Goal: Task Accomplishment & Management: Complete application form

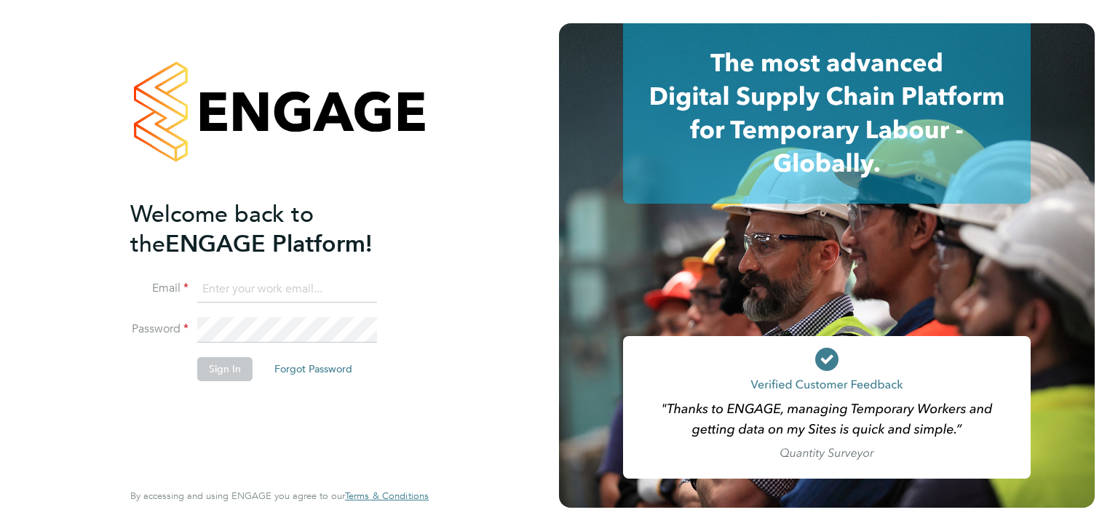
click at [262, 280] on input at bounding box center [287, 290] width 180 height 26
type input "chloe.harding@txmrecruit.co.uk"
click at [228, 372] on button "Sign In" at bounding box center [224, 368] width 55 height 23
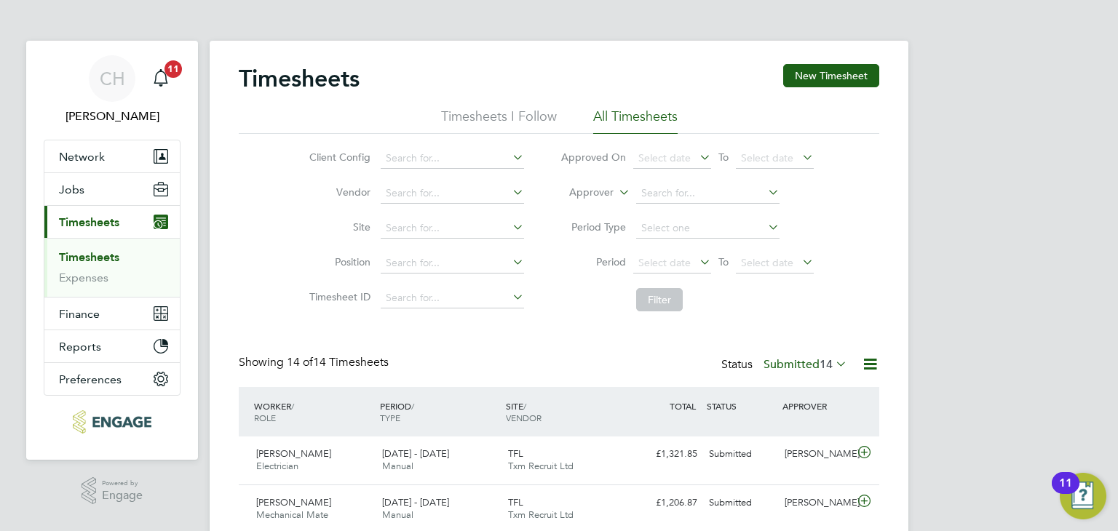
click at [827, 364] on span "14" at bounding box center [825, 364] width 13 height 15
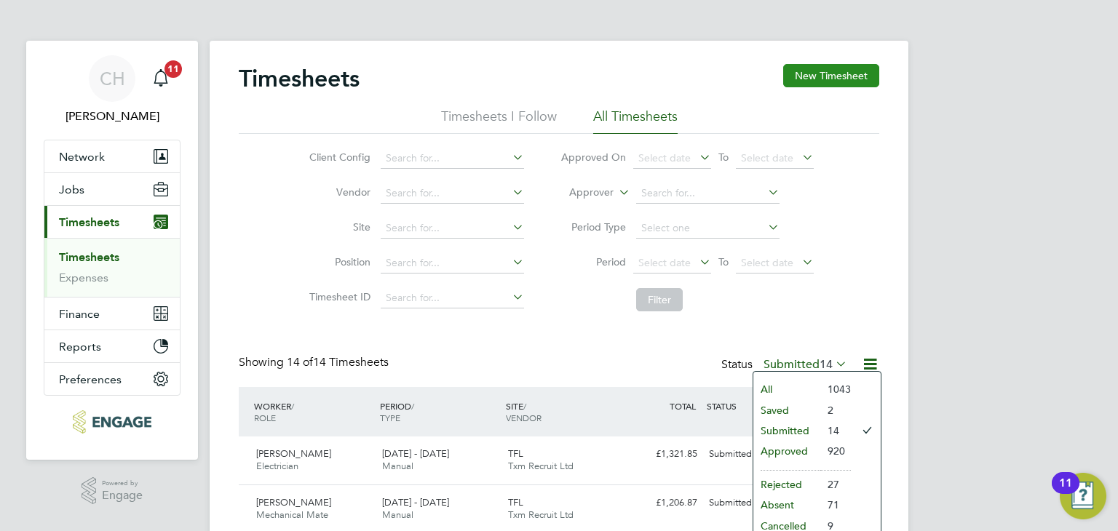
click at [830, 74] on button "New Timesheet" at bounding box center [831, 75] width 96 height 23
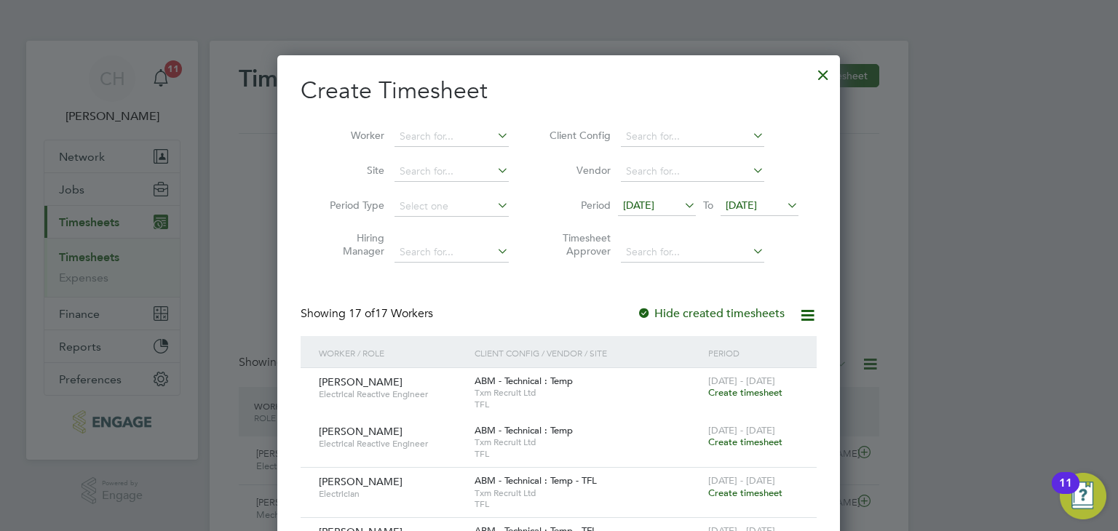
click at [828, 77] on div at bounding box center [823, 71] width 26 height 26
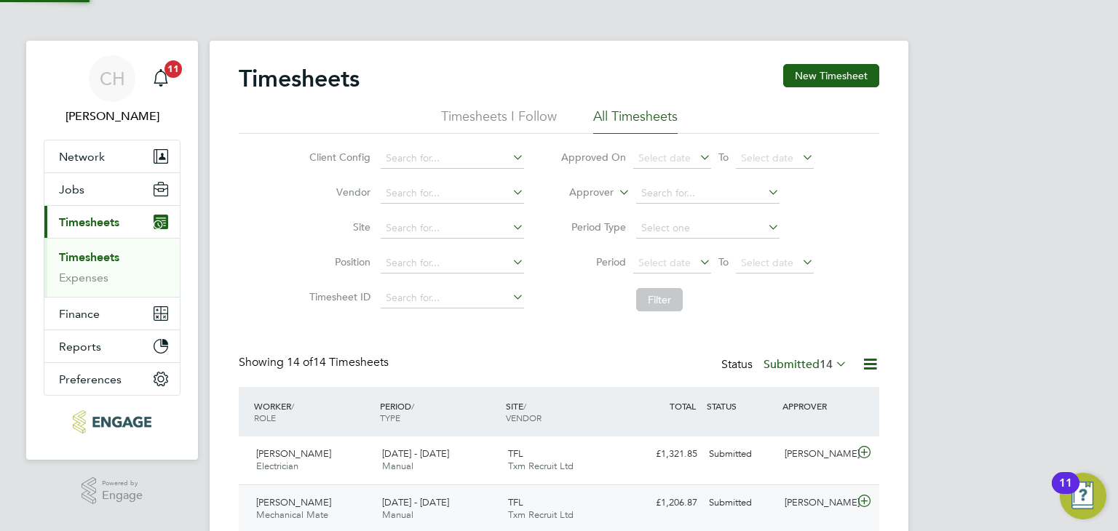
scroll to position [36, 127]
click at [835, 66] on button "New Timesheet" at bounding box center [831, 75] width 96 height 23
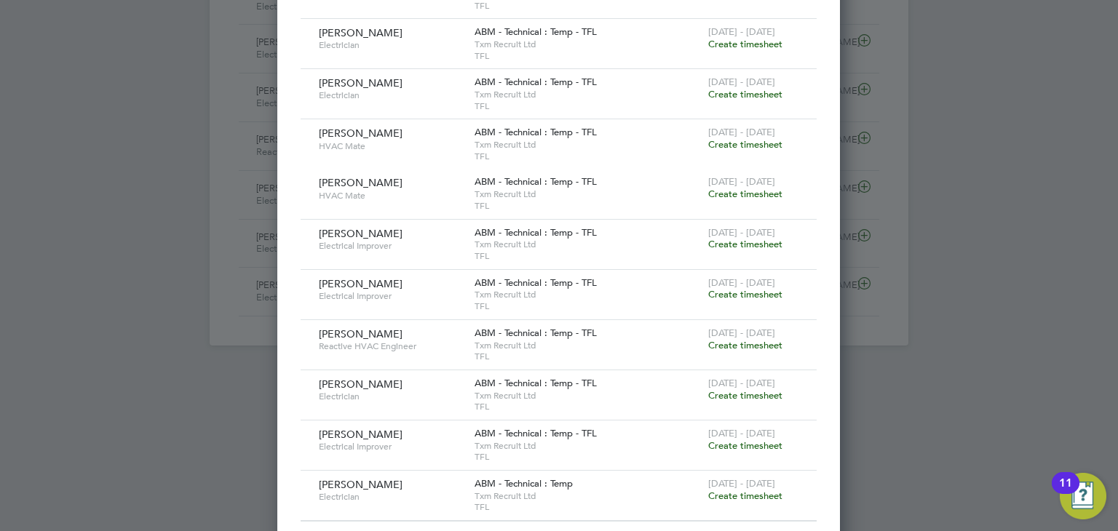
scroll to position [817, 0]
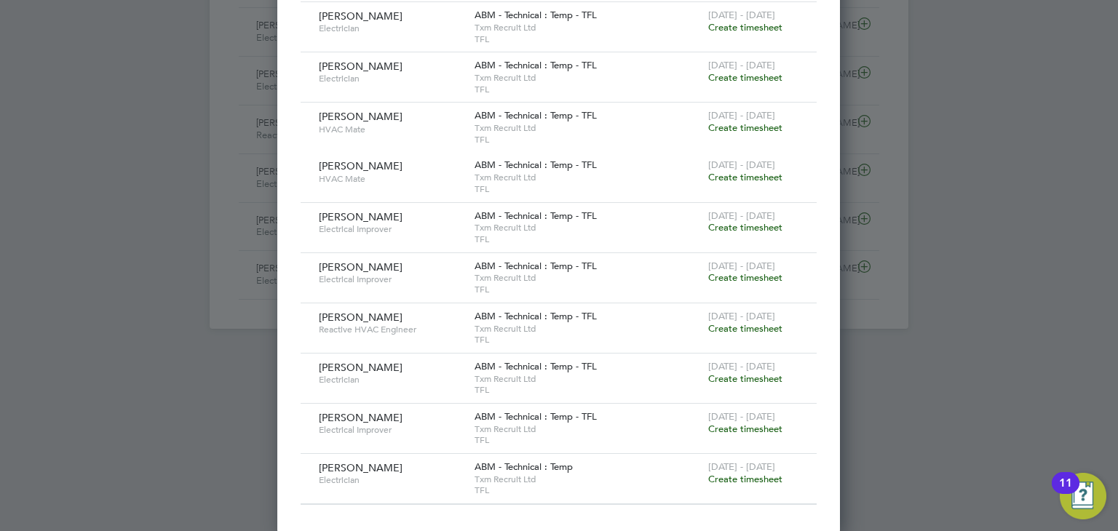
click at [748, 373] on span "Create timesheet" at bounding box center [745, 379] width 74 height 12
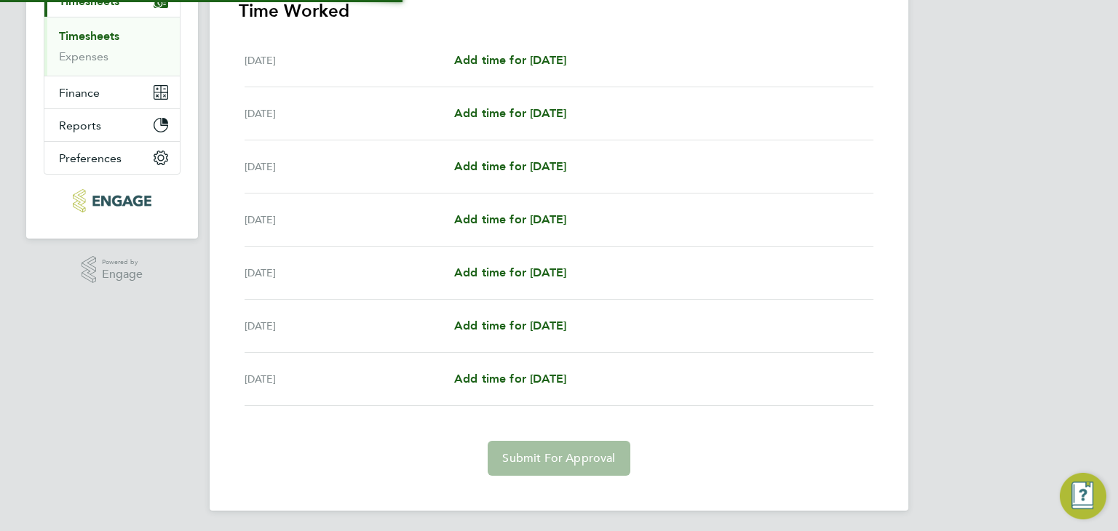
scroll to position [223, 0]
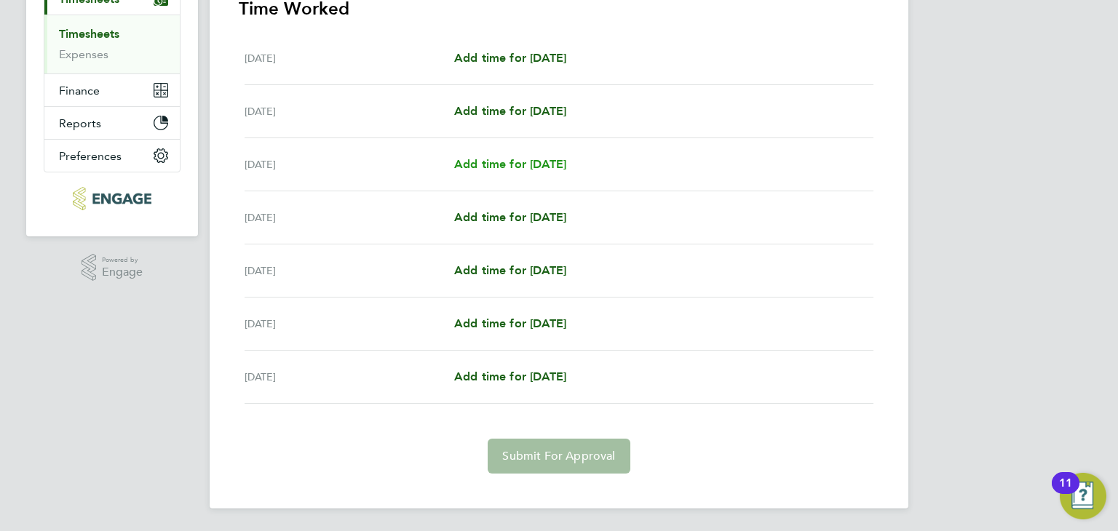
click at [528, 159] on span "Add time for [DATE]" at bounding box center [510, 164] width 112 height 14
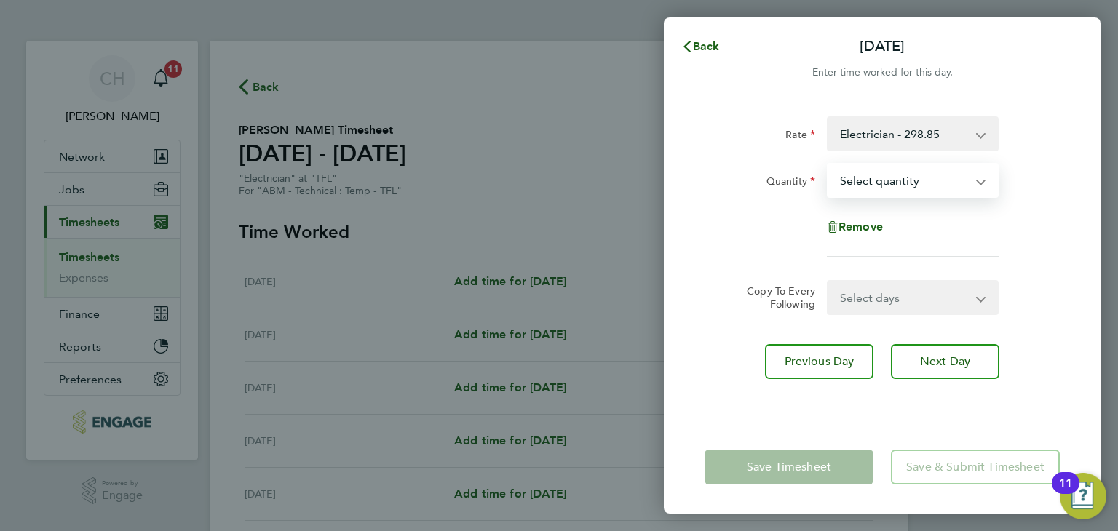
click at [882, 190] on select "Select quantity 0.5 1" at bounding box center [903, 180] width 151 height 32
select select "1"
click at [828, 164] on select "Select quantity 0.5 1" at bounding box center [903, 180] width 151 height 32
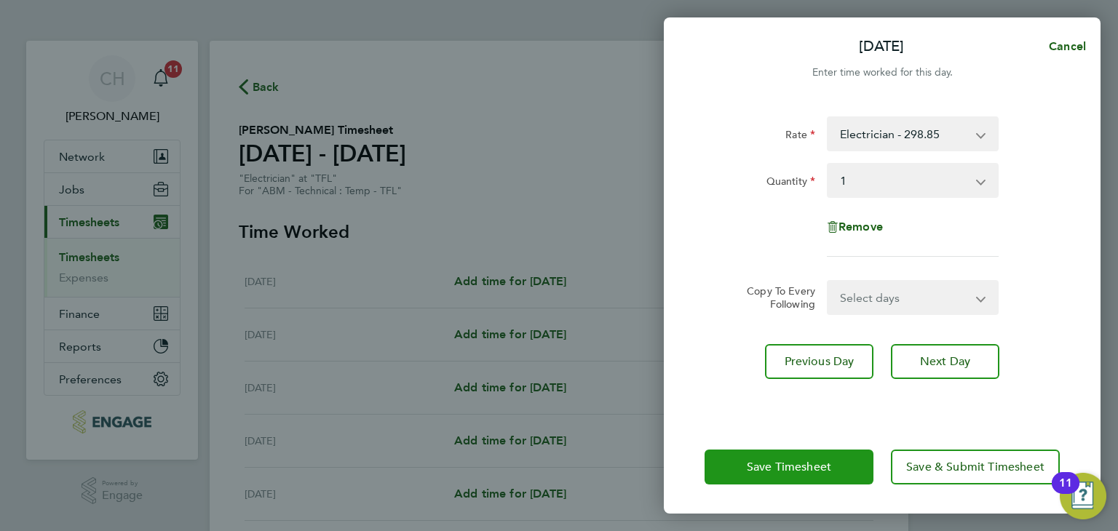
click at [792, 471] on span "Save Timesheet" at bounding box center [789, 467] width 84 height 15
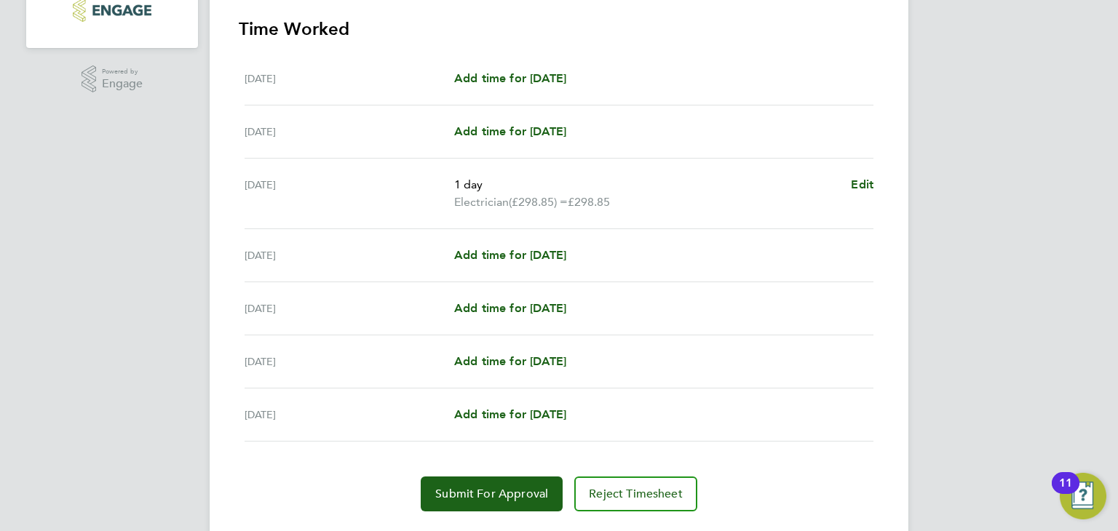
scroll to position [437, 0]
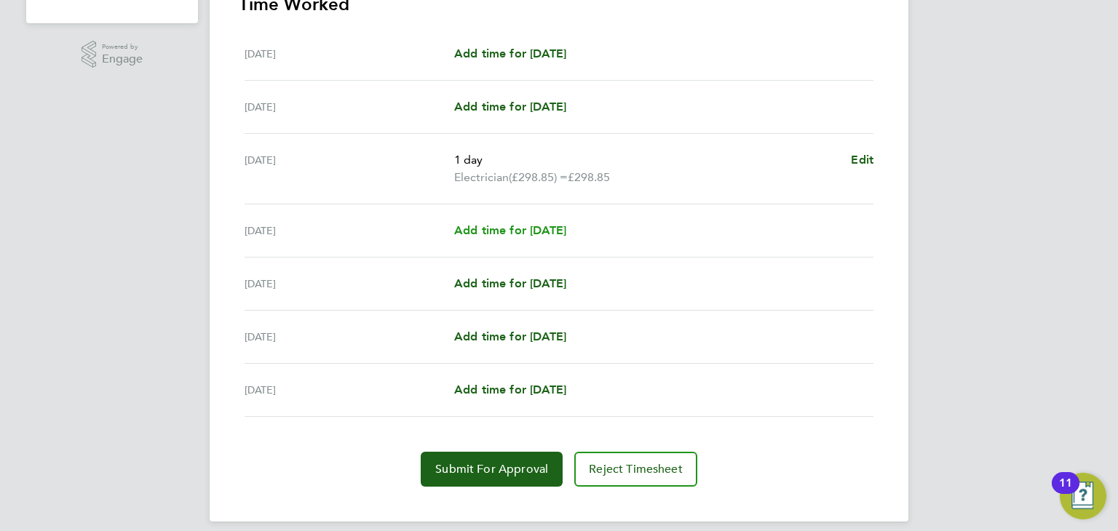
click at [513, 229] on span "Add time for [DATE]" at bounding box center [510, 230] width 112 height 14
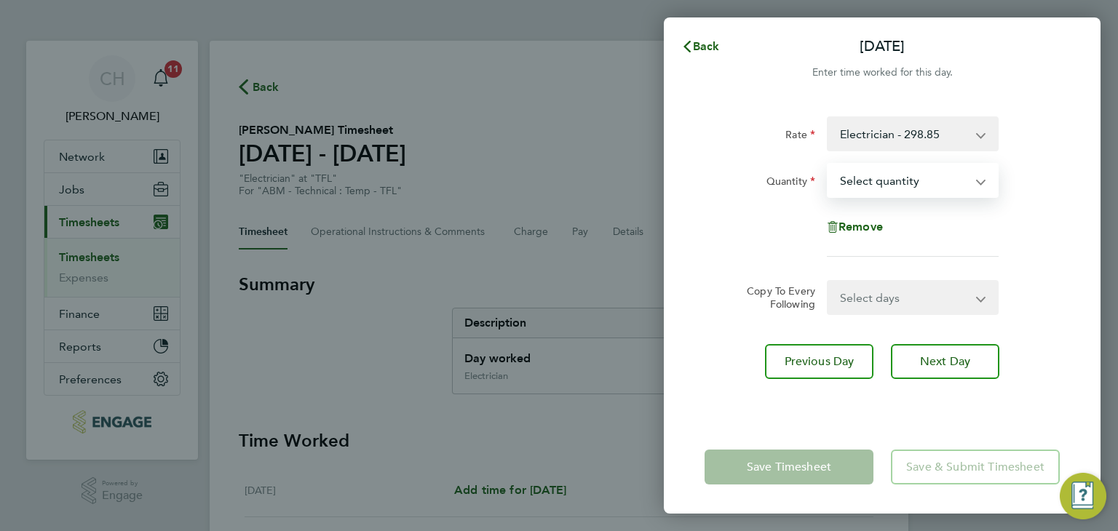
drag, startPoint x: 900, startPoint y: 172, endPoint x: 893, endPoint y: 195, distance: 23.7
click at [900, 172] on select "Select quantity 0.5 1" at bounding box center [903, 180] width 151 height 32
select select "1"
click at [828, 164] on select "Select quantity 0.5 1" at bounding box center [903, 180] width 151 height 32
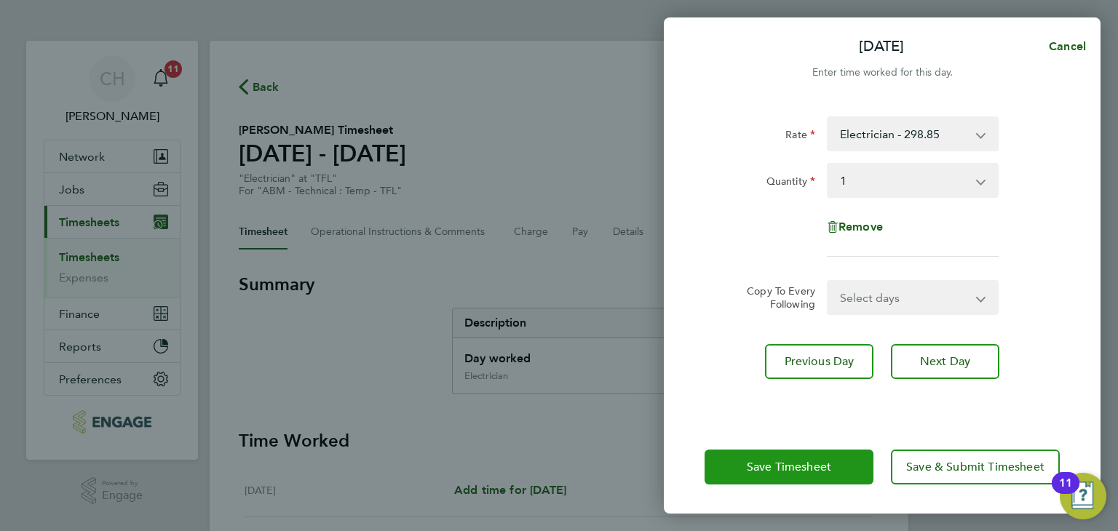
click at [780, 476] on button "Save Timesheet" at bounding box center [788, 467] width 169 height 35
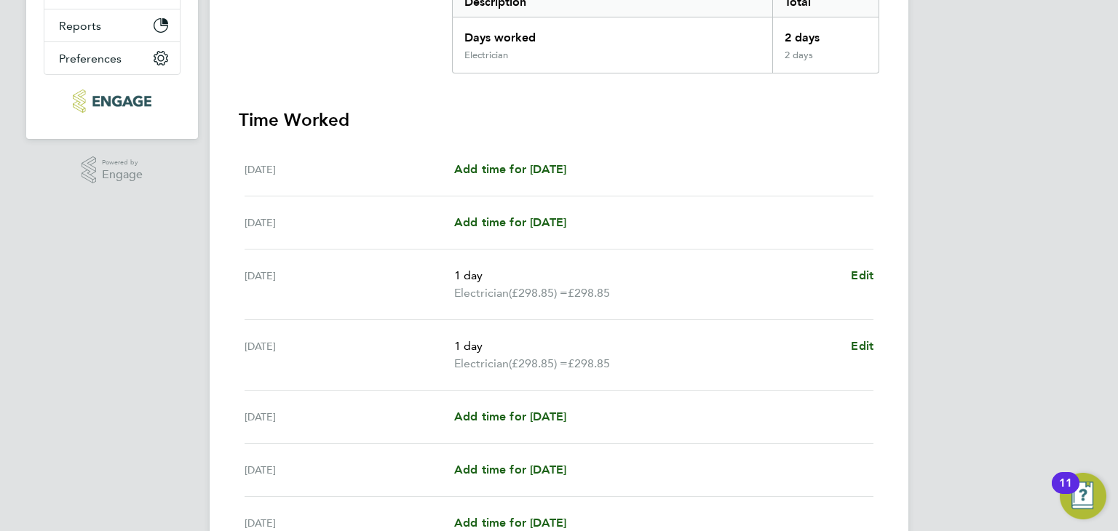
scroll to position [364, 0]
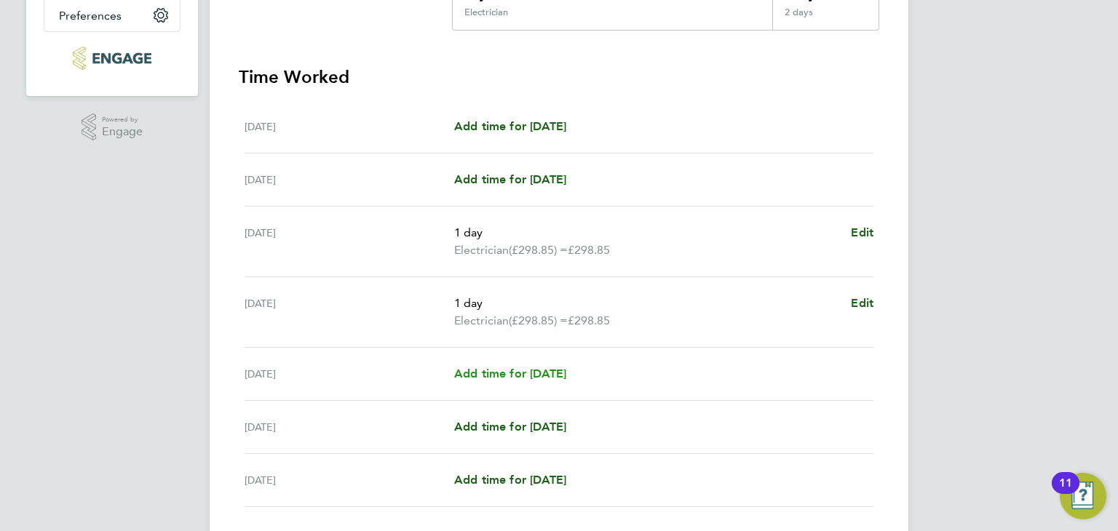
click at [535, 375] on span "Add time for [DATE]" at bounding box center [510, 374] width 112 height 14
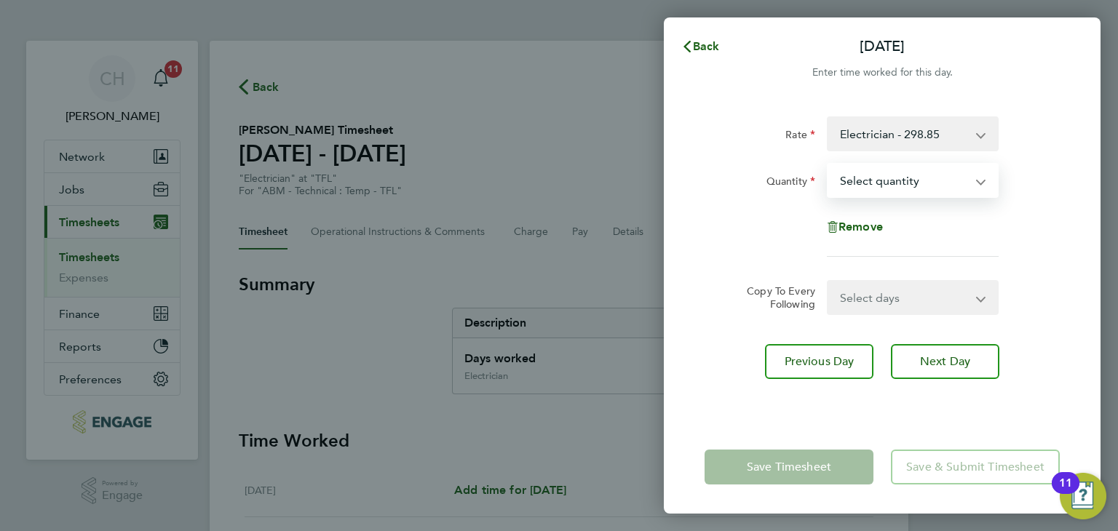
click at [886, 191] on select "Select quantity 0.5 1" at bounding box center [903, 180] width 151 height 32
select select "1"
click at [828, 164] on select "Select quantity 0.5 1" at bounding box center [903, 180] width 151 height 32
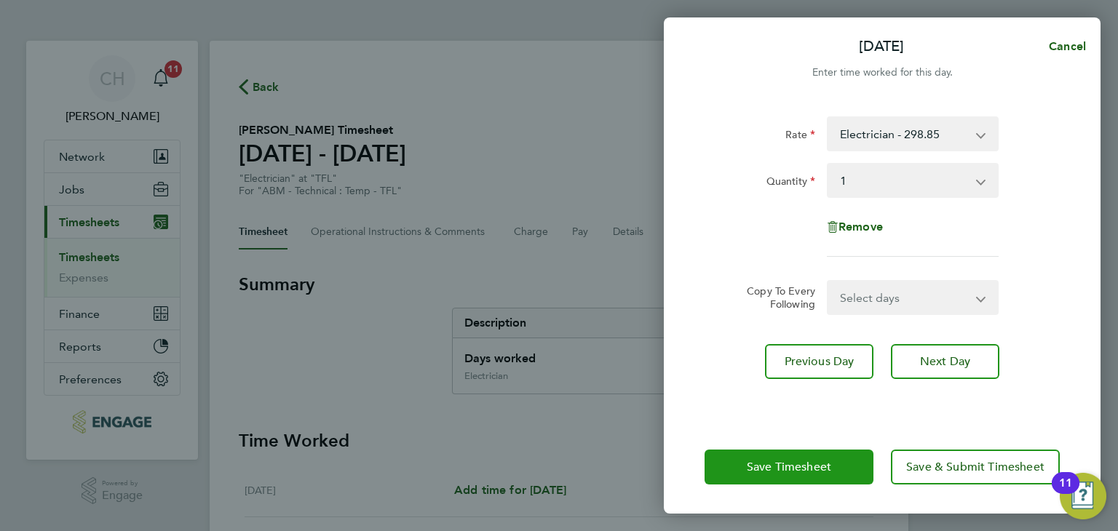
click at [795, 469] on span "Save Timesheet" at bounding box center [789, 467] width 84 height 15
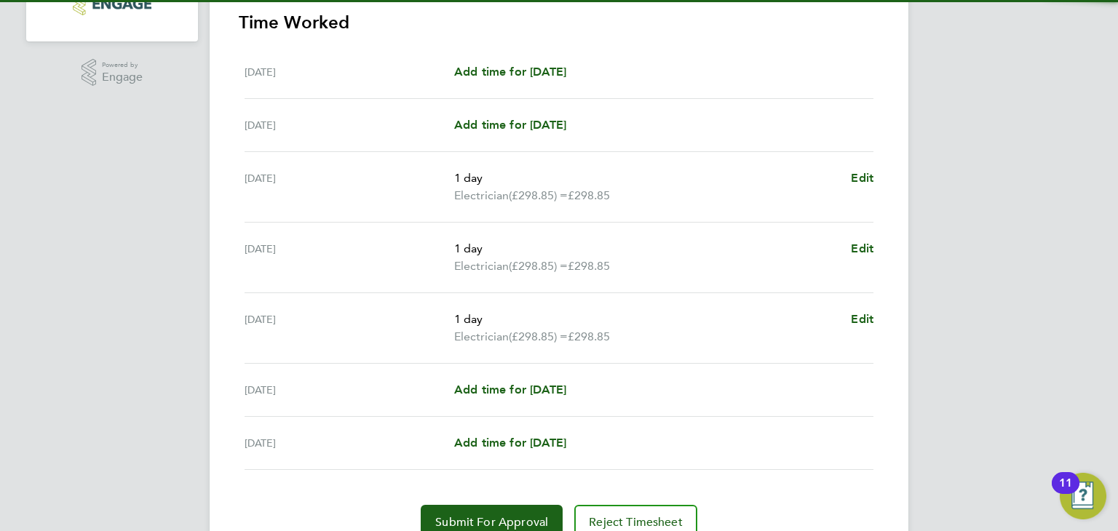
scroll to position [483, 0]
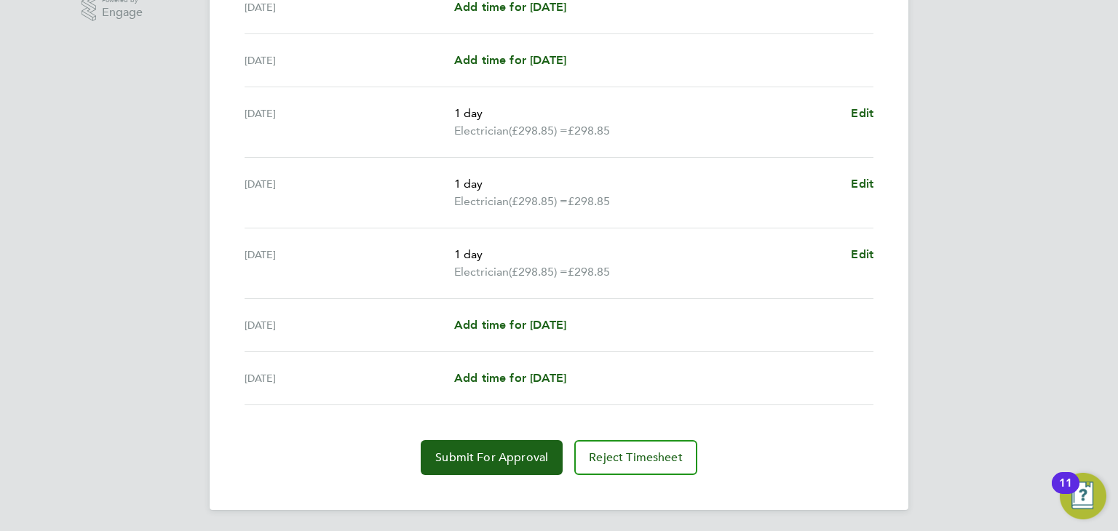
click at [509, 306] on div "[DATE] Add time for [DATE] Add time for [DATE]" at bounding box center [559, 325] width 629 height 53
click at [512, 325] on span "Add time for [DATE]" at bounding box center [510, 325] width 112 height 14
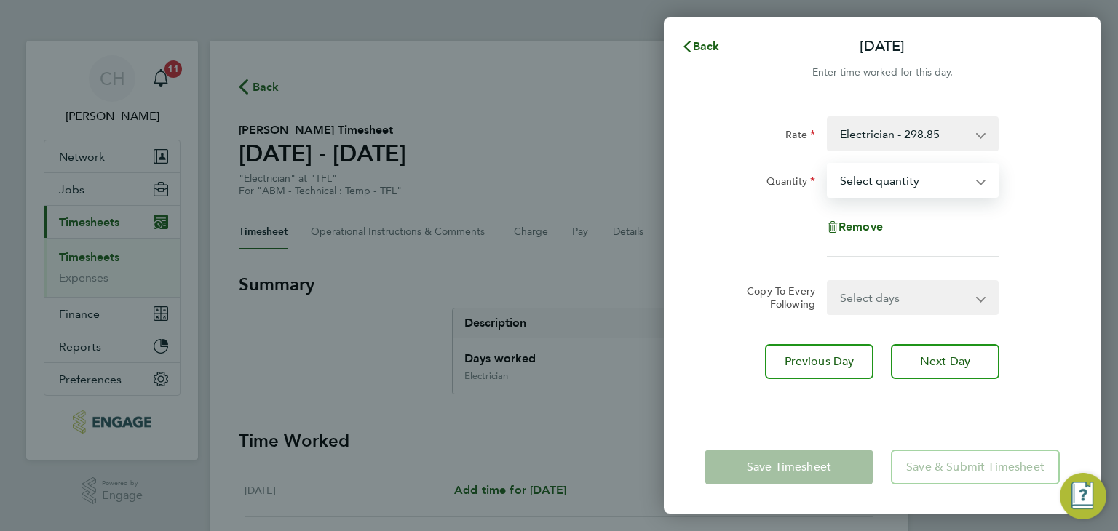
drag, startPoint x: 897, startPoint y: 184, endPoint x: 891, endPoint y: 194, distance: 10.7
click at [897, 184] on select "Select quantity 0.5 1" at bounding box center [903, 180] width 151 height 32
select select "1"
click at [828, 164] on select "Select quantity 0.5 1" at bounding box center [903, 180] width 151 height 32
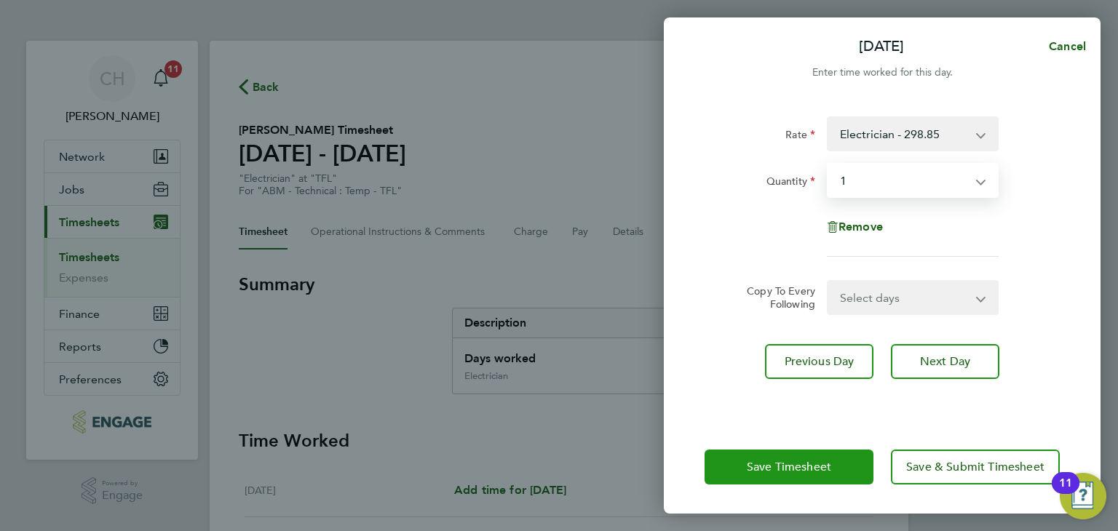
click at [767, 452] on button "Save Timesheet" at bounding box center [788, 467] width 169 height 35
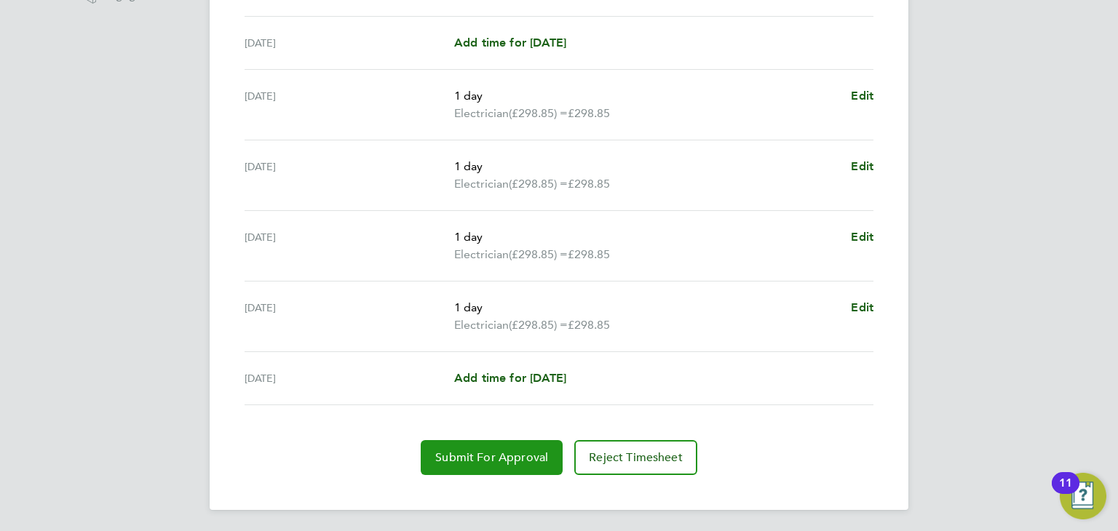
click at [454, 450] on span "Submit For Approval" at bounding box center [491, 457] width 113 height 15
